Goal: Task Accomplishment & Management: Use online tool/utility

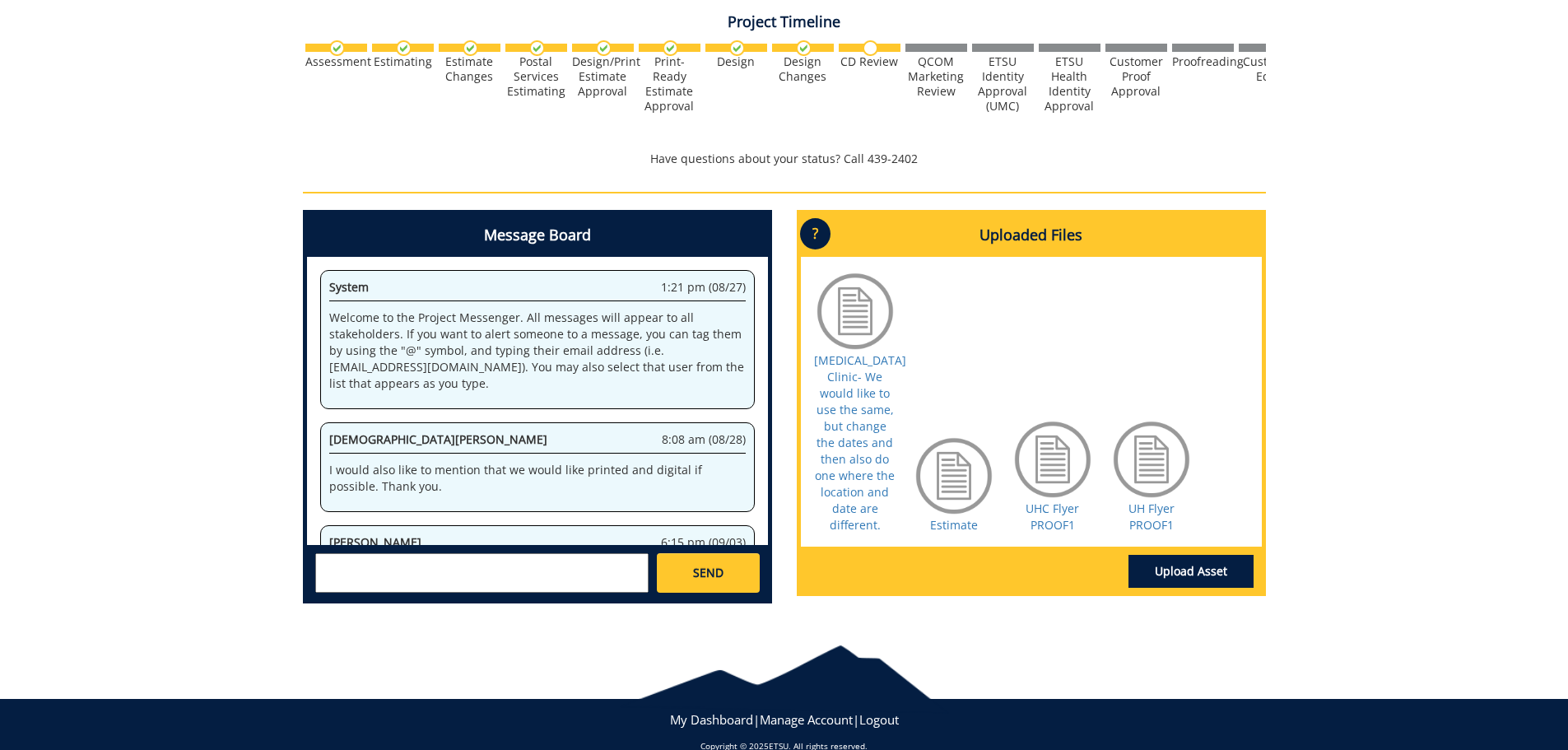
scroll to position [528, 0]
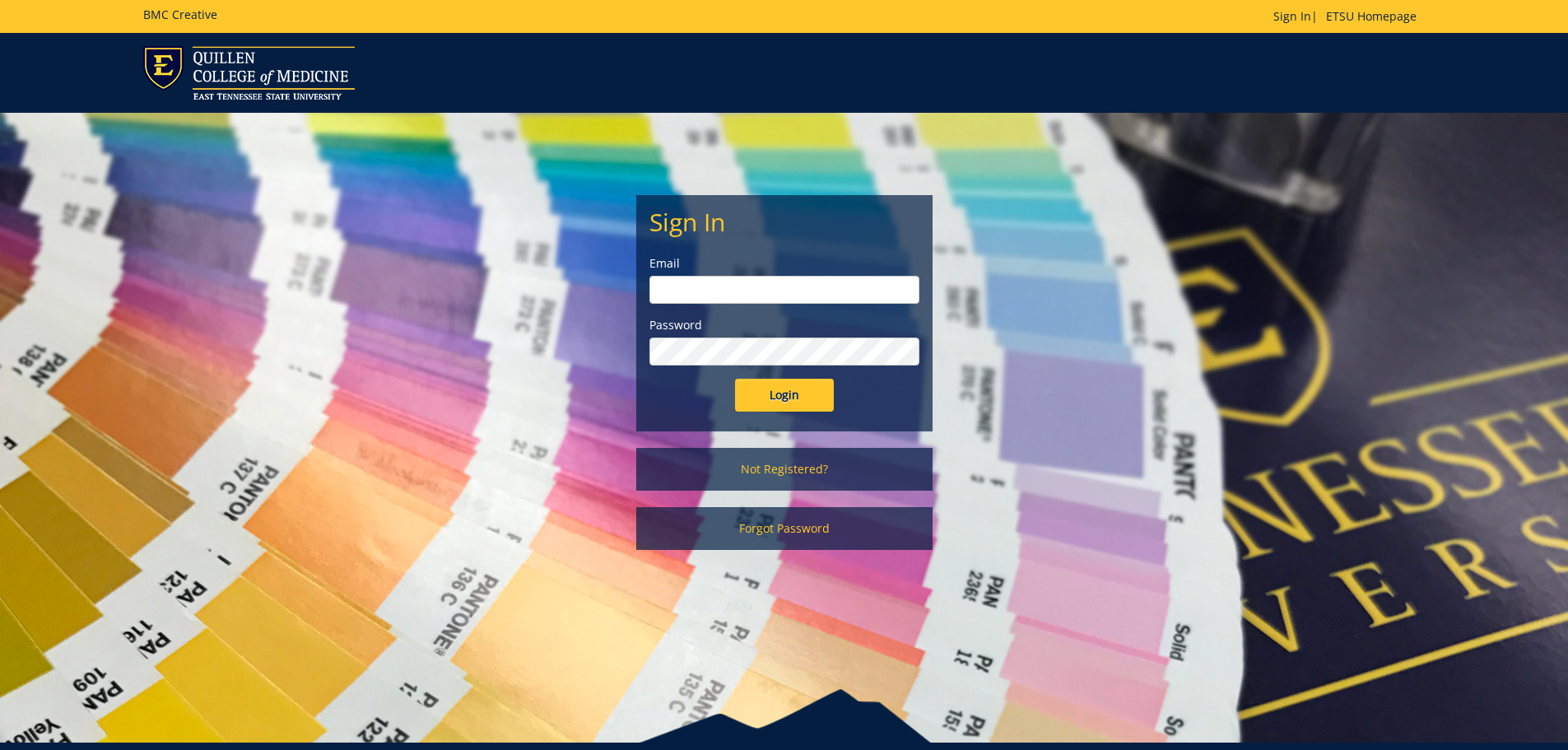
type input "[EMAIL_ADDRESS][DOMAIN_NAME]"
click at [780, 402] on input "Login" at bounding box center [784, 395] width 99 height 33
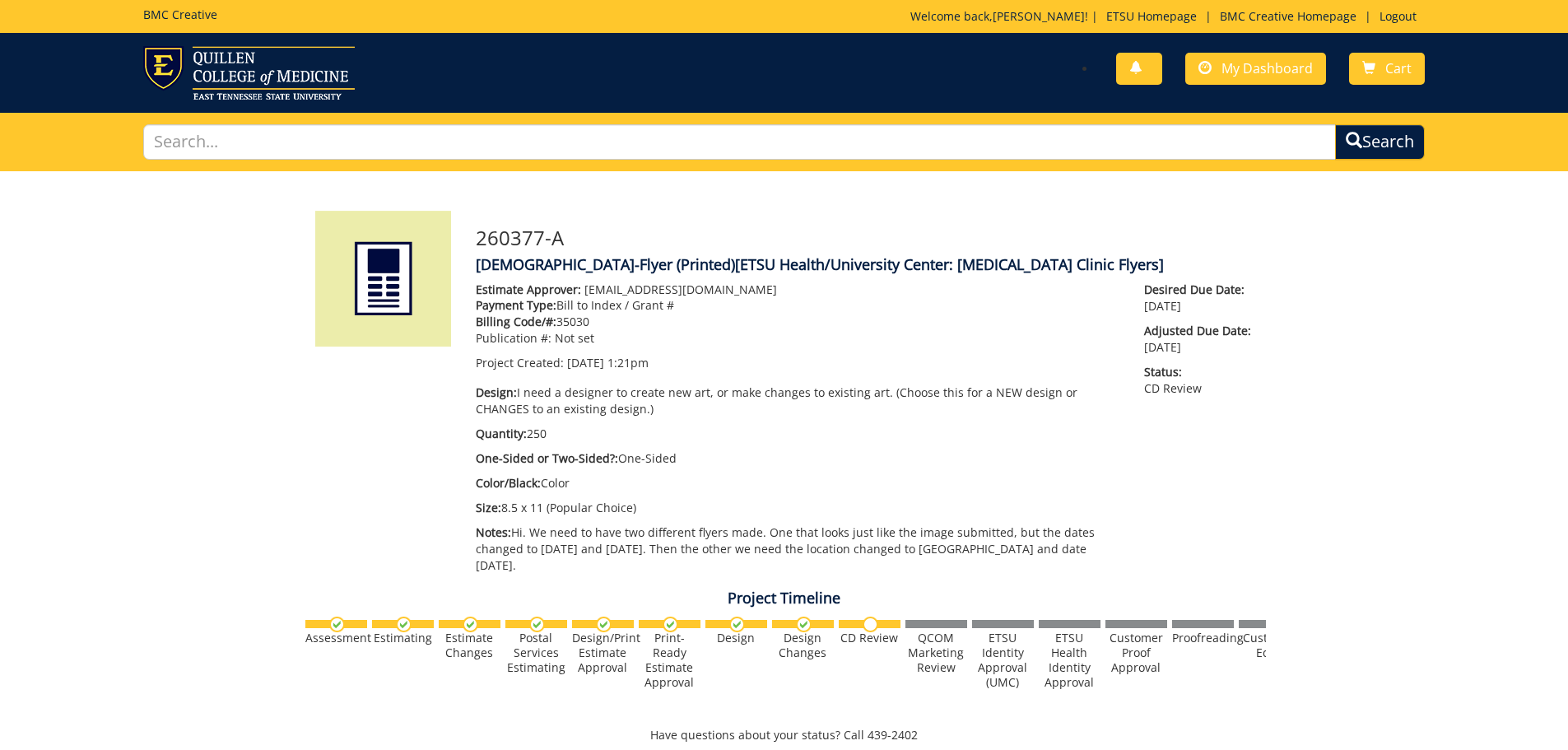
scroll to position [412, 0]
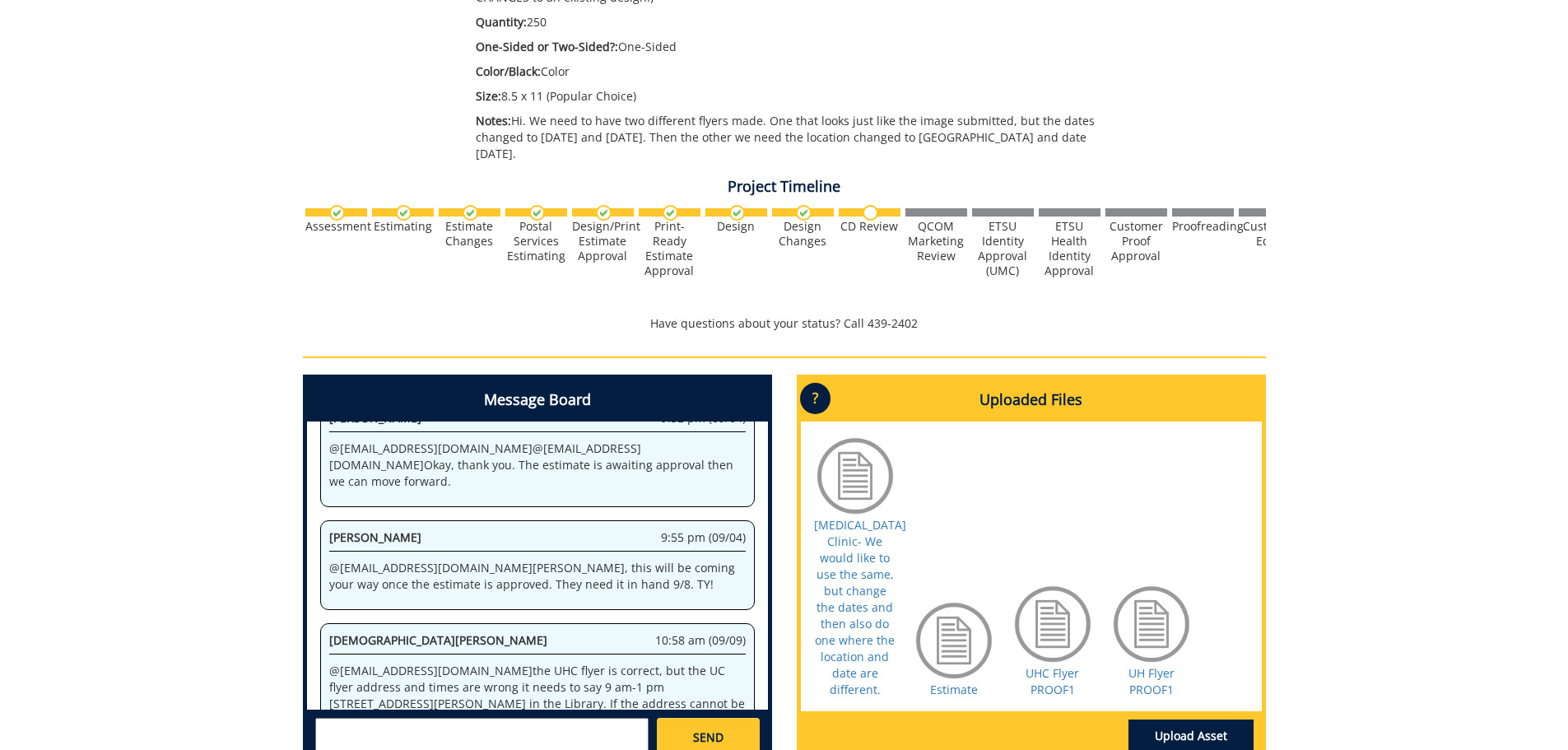
click at [953, 639] on div at bounding box center [953, 640] width 82 height 82
click at [945, 693] on link "Estimate" at bounding box center [953, 690] width 48 height 16
